Goal: Task Accomplishment & Management: Manage account settings

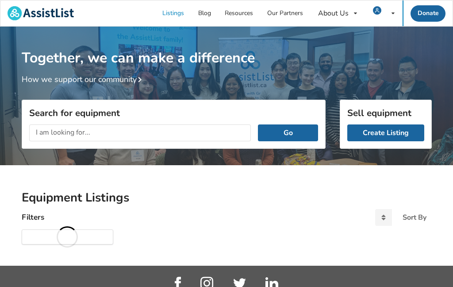
click at [392, 12] on icon at bounding box center [393, 13] width 3 height 5
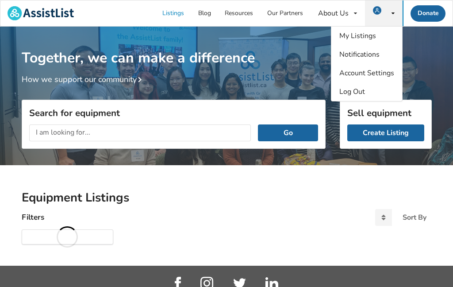
click at [390, 7] on div "My Listings Notifications Account Settings Log Out" at bounding box center [384, 13] width 38 height 26
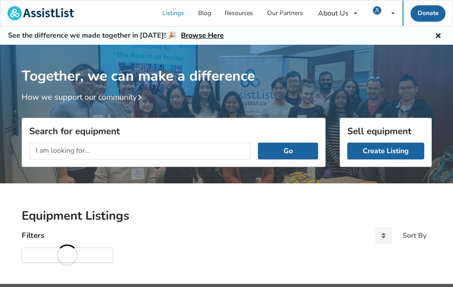
scroll to position [0, 170]
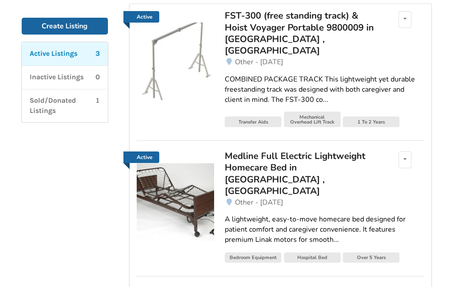
scroll to position [115, 0]
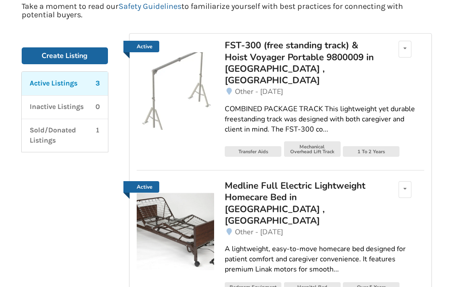
click at [249, 66] on div "FST-300 (free standing track) & Hoist Voyager Portable 9800009 in [GEOGRAPHIC_D…" at bounding box center [302, 62] width 155 height 47
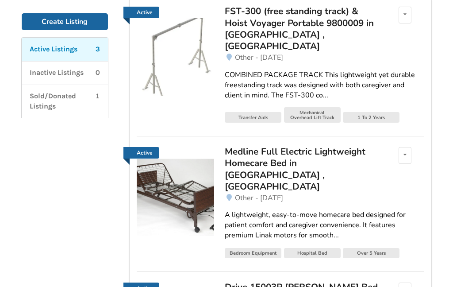
scroll to position [148, 0]
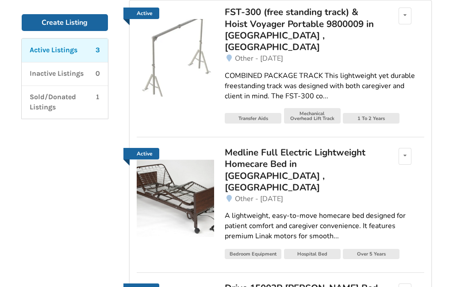
click at [250, 165] on div "Medline Full Electric Lightweight Homecare Bed in [GEOGRAPHIC_DATA] , [GEOGRAPH…" at bounding box center [302, 169] width 155 height 47
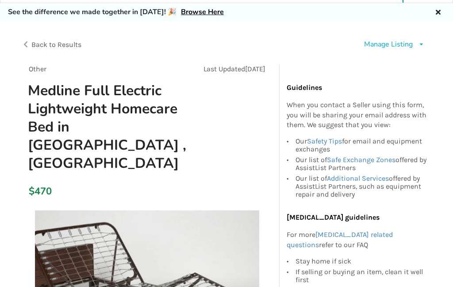
scroll to position [23, 0]
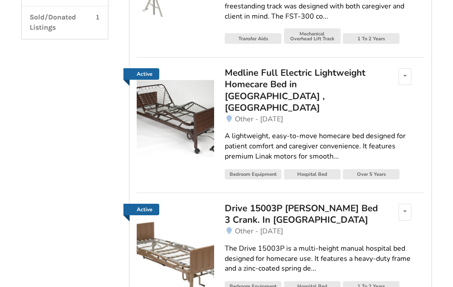
scroll to position [228, 0]
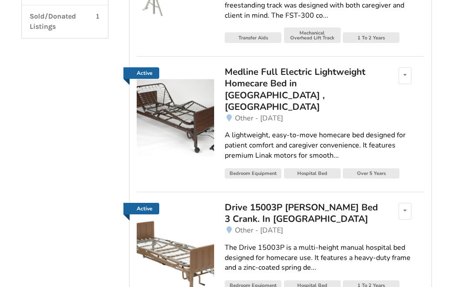
click at [158, 219] on img at bounding box center [175, 252] width 77 height 77
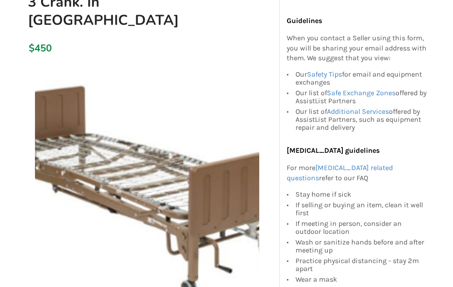
scroll to position [149, 0]
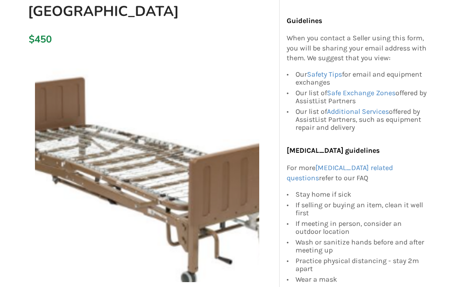
scroll to position [154, 0]
